Goal: Transaction & Acquisition: Obtain resource

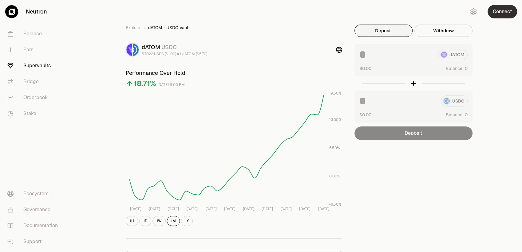
click at [499, 12] on button "Connect" at bounding box center [502, 12] width 30 height 14
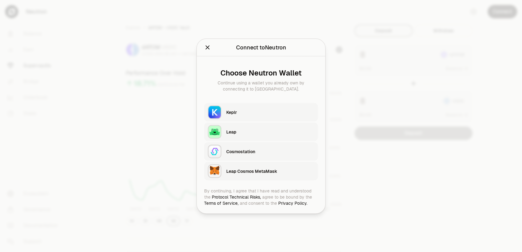
click at [261, 109] on div "Keplr" at bounding box center [270, 112] width 88 height 6
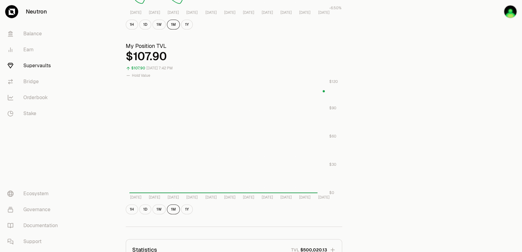
scroll to position [205, 0]
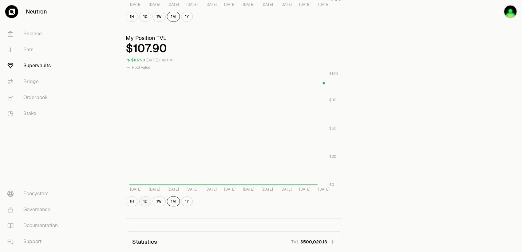
click at [144, 201] on button "1D" at bounding box center [145, 202] width 12 height 10
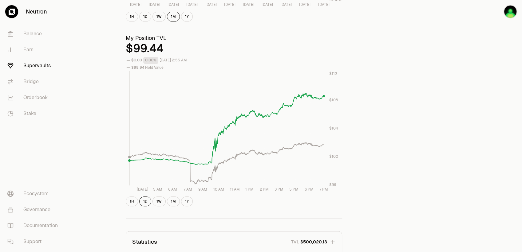
click at [321, 116] on rect at bounding box center [226, 128] width 194 height 114
click at [438, 133] on div "Explore dATOM - USDC Vault dATOM USDC 5.678 USDC ($1.00) = 1 dATOM ($5.68) Perf…" at bounding box center [295, 89] width 354 height 538
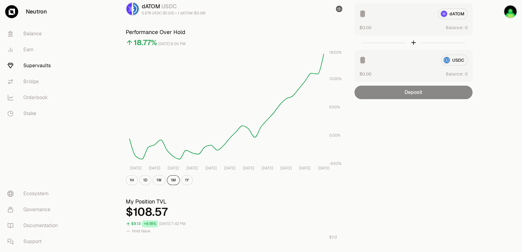
scroll to position [0, 0]
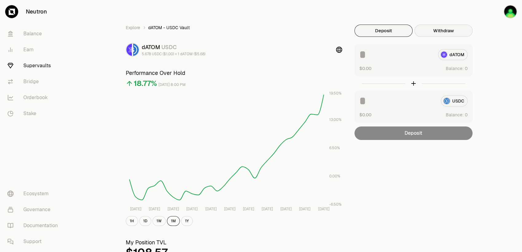
click at [451, 26] on button "Withdraw" at bounding box center [443, 31] width 58 height 12
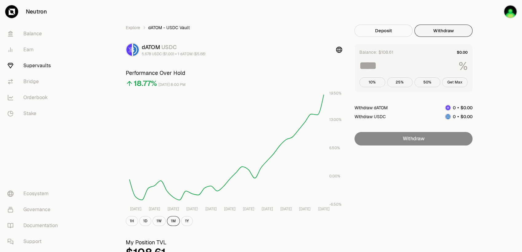
click at [462, 82] on button "Get Max" at bounding box center [455, 82] width 26 height 10
type input "***"
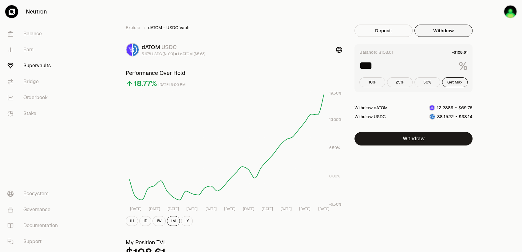
click at [454, 80] on button "Get Max" at bounding box center [455, 82] width 26 height 10
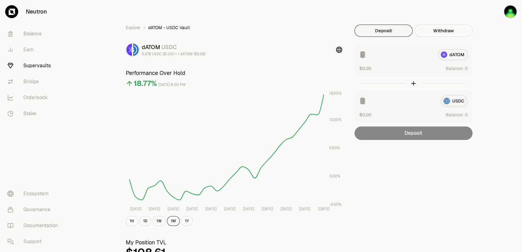
click at [379, 28] on button "Deposit" at bounding box center [383, 31] width 58 height 12
click at [506, 15] on img "button" at bounding box center [510, 12] width 14 height 14
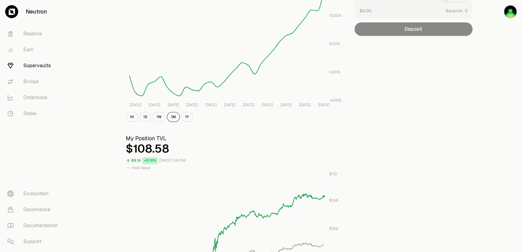
scroll to position [123, 0]
